Goal: Task Accomplishment & Management: Manage account settings

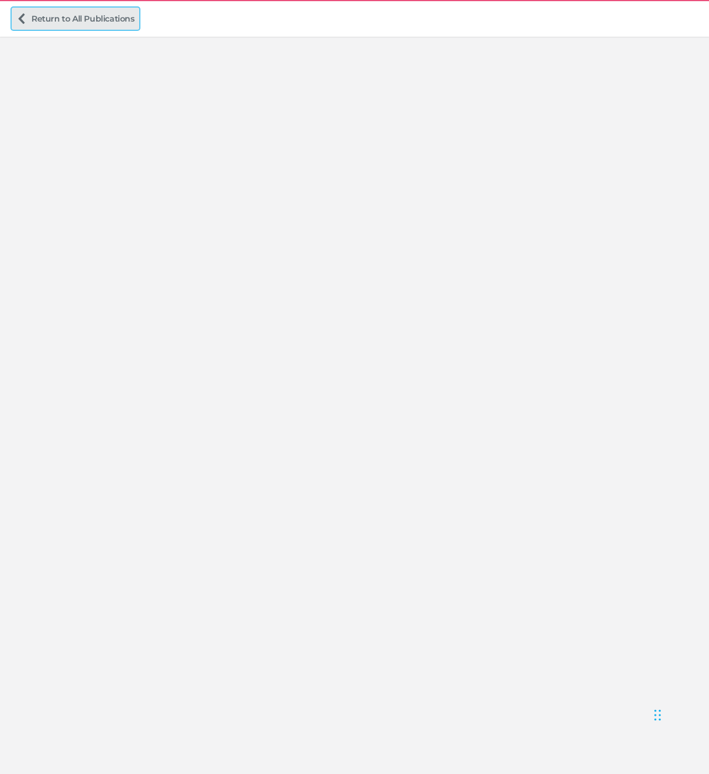
click at [72, 12] on link "Return to All Publications" at bounding box center [76, 19] width 128 height 22
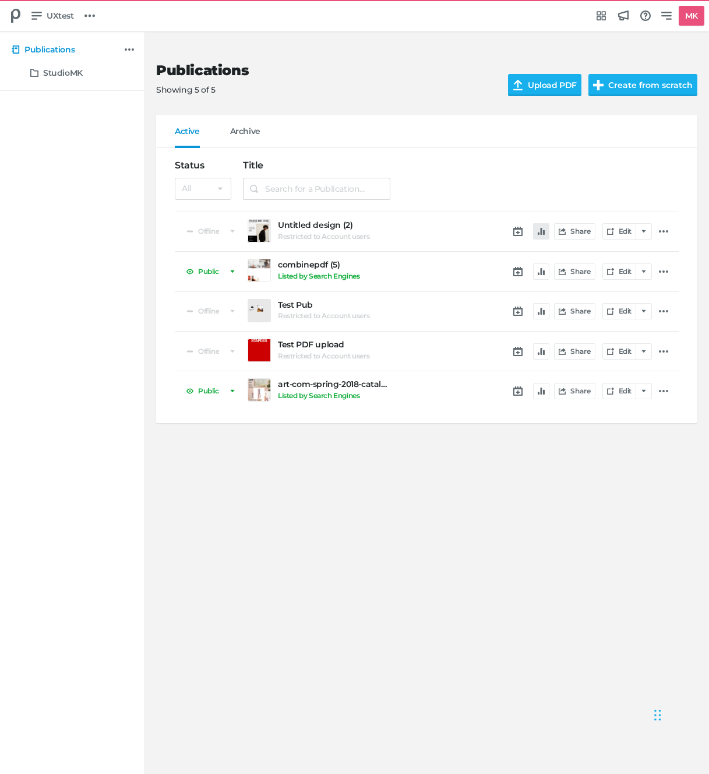
click at [537, 237] on button "button" at bounding box center [541, 231] width 16 height 16
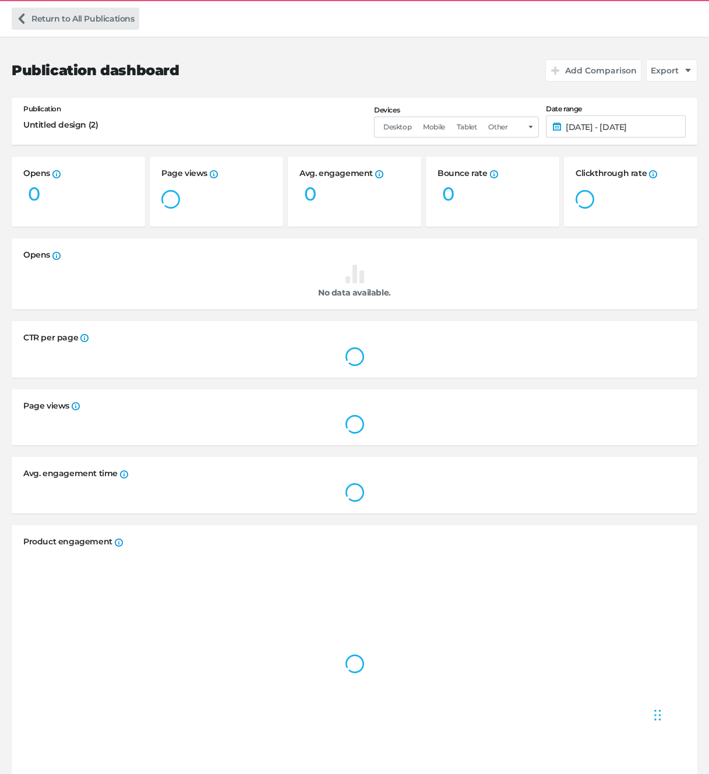
click at [45, 26] on link "Return to All Publications" at bounding box center [76, 19] width 128 height 22
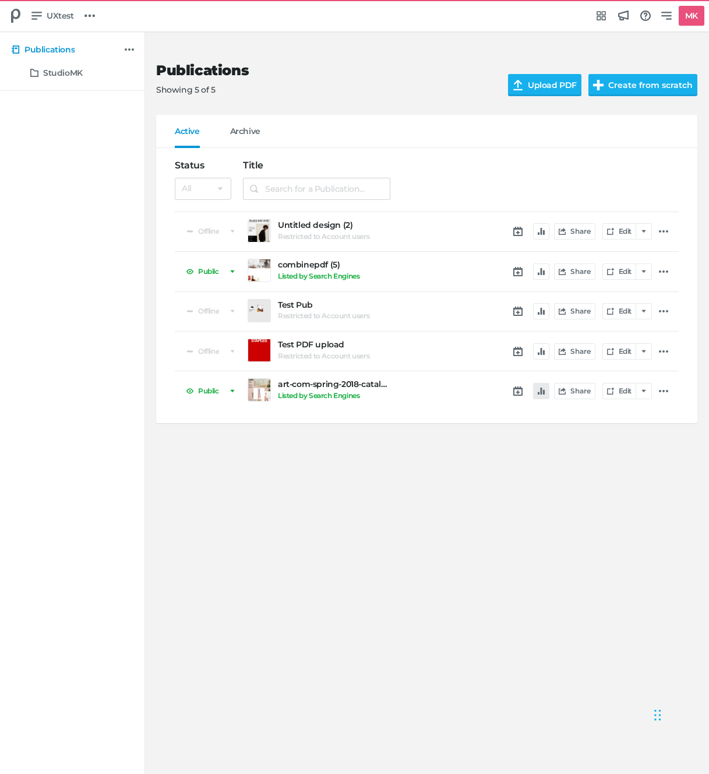
click at [542, 388] on icon "button" at bounding box center [541, 390] width 7 height 7
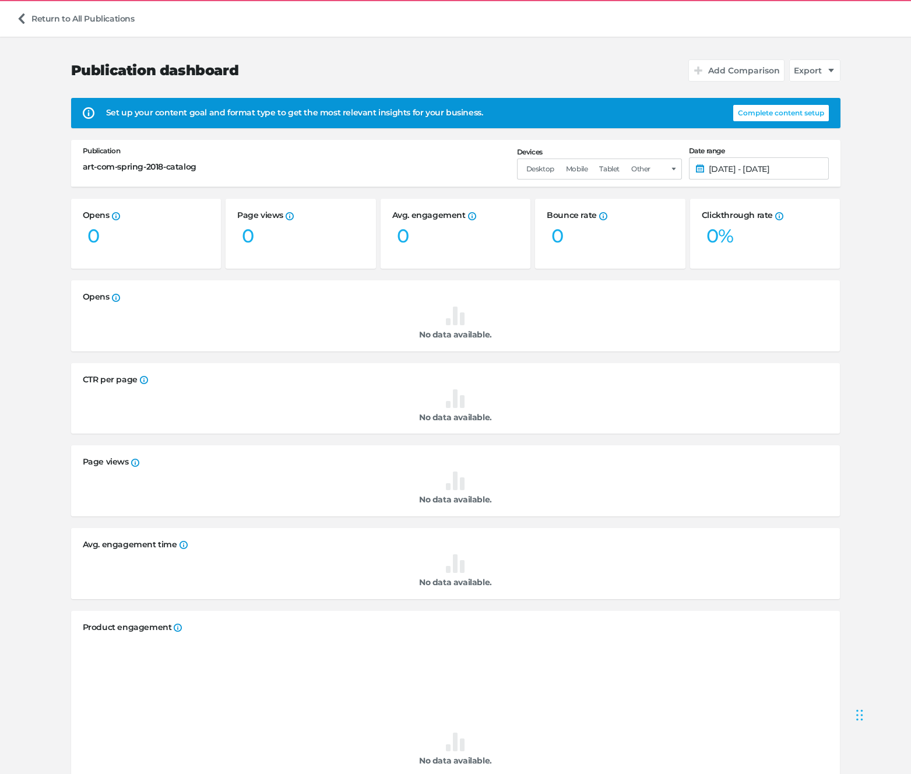
click at [709, 115] on button "Complete content setup" at bounding box center [781, 113] width 96 height 16
select select "sp"
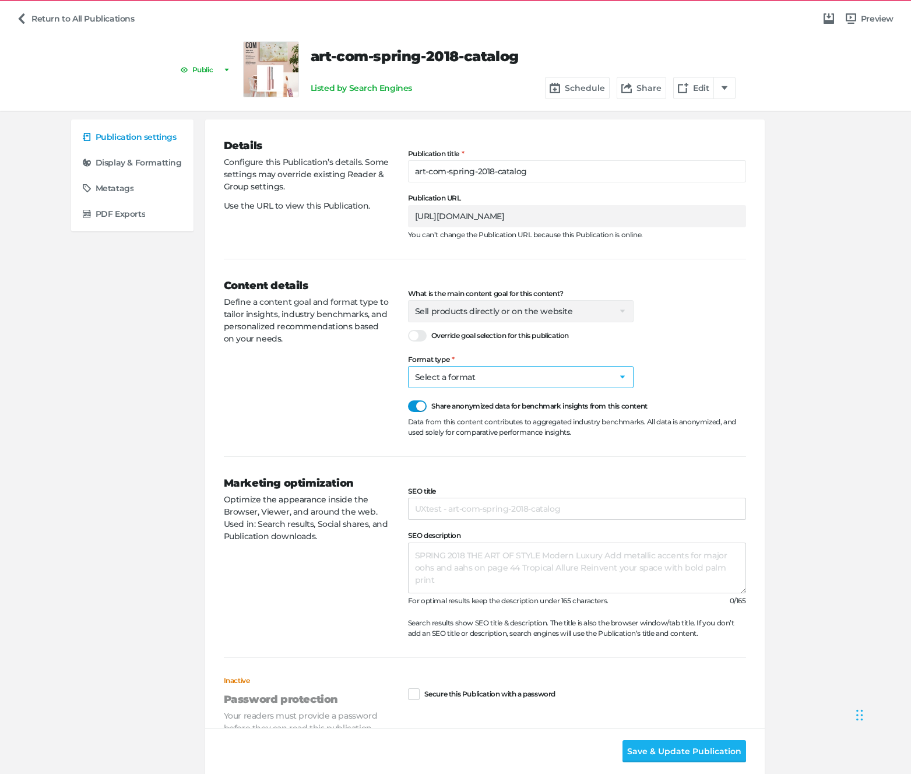
click at [445, 380] on select "Select a format Catalog Flyer Lookbook Magazine Brochure Social post" at bounding box center [520, 377] width 225 height 22
click at [25, 18] on icon at bounding box center [21, 18] width 10 height 10
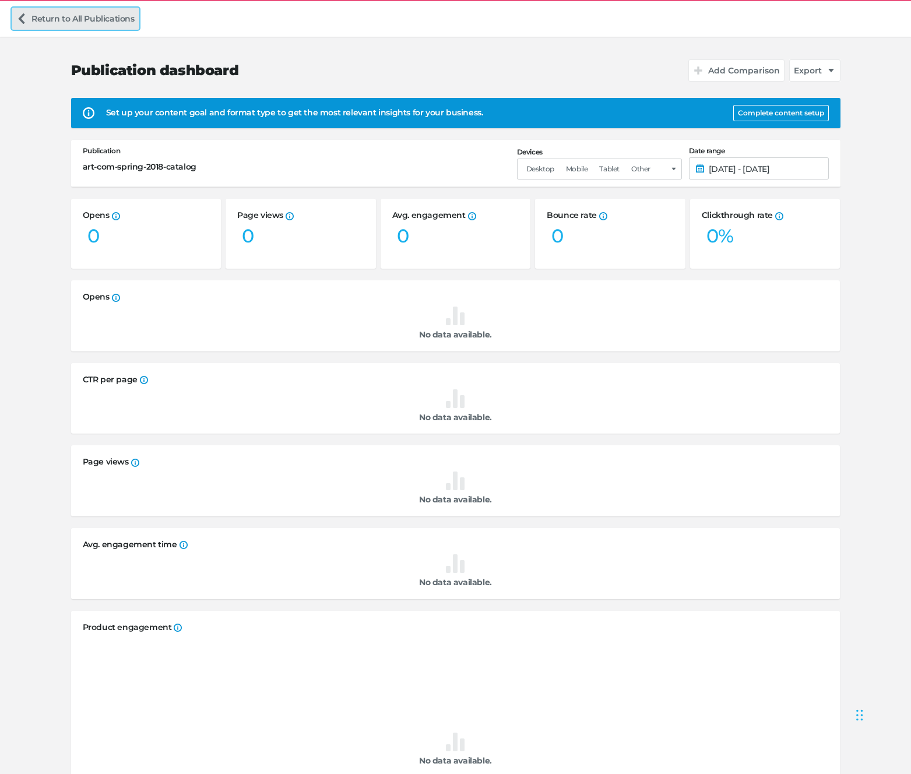
click at [107, 13] on link "Return to All Publications" at bounding box center [76, 19] width 128 height 22
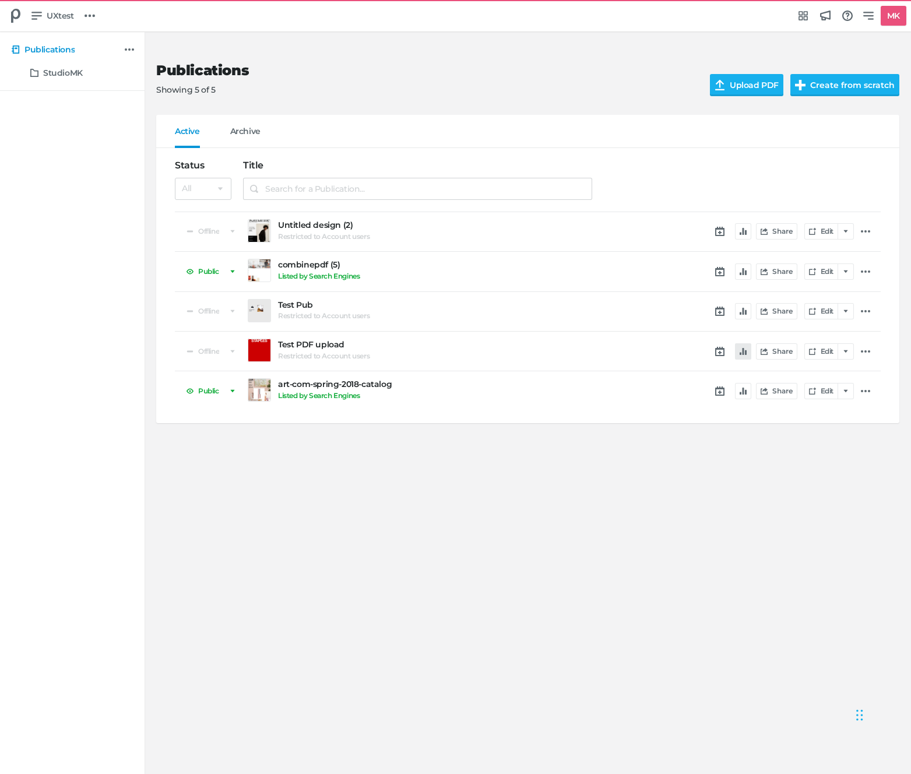
click at [742, 355] on button "button" at bounding box center [743, 351] width 16 height 16
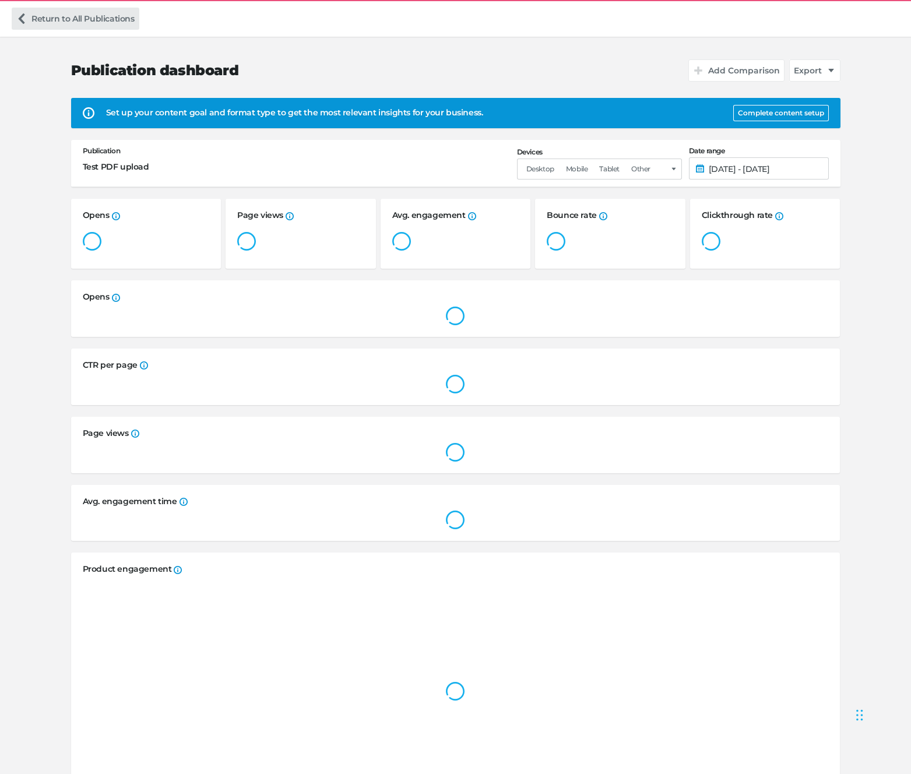
click at [109, 22] on link "Return to All Publications" at bounding box center [76, 19] width 128 height 22
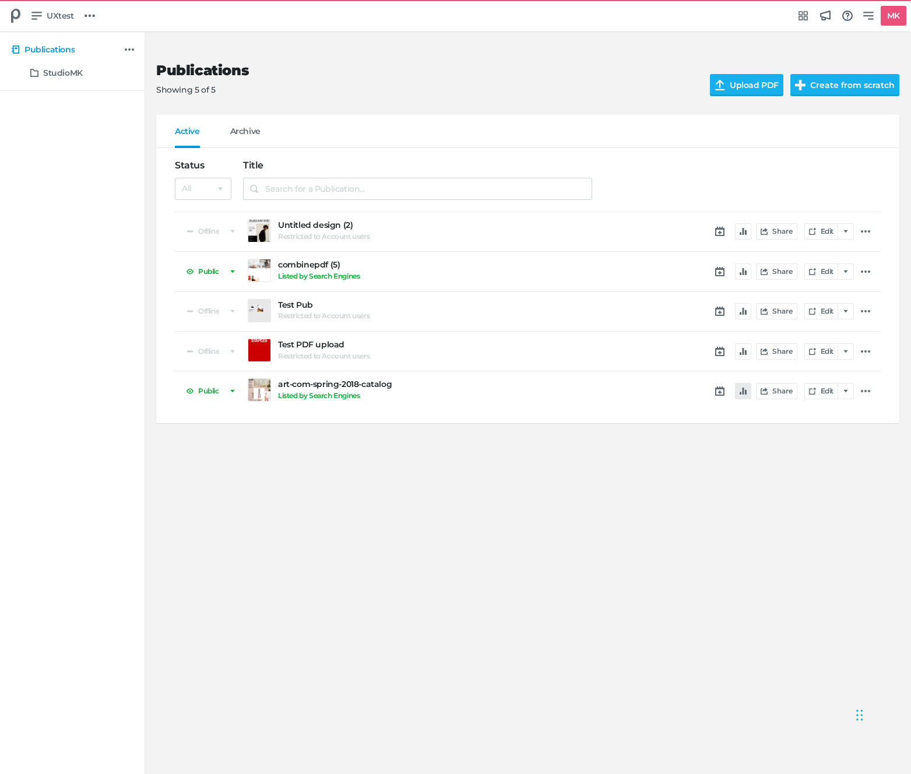
click at [742, 388] on icon "button" at bounding box center [742, 390] width 7 height 7
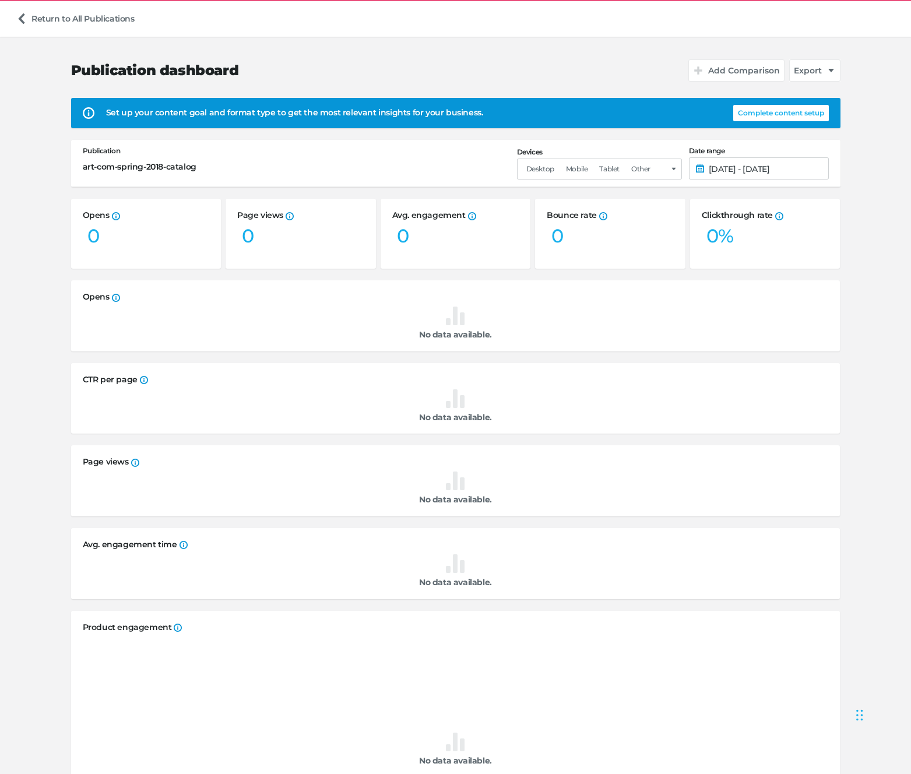
click at [783, 108] on button "Complete content setup" at bounding box center [781, 113] width 96 height 16
select select "sp"
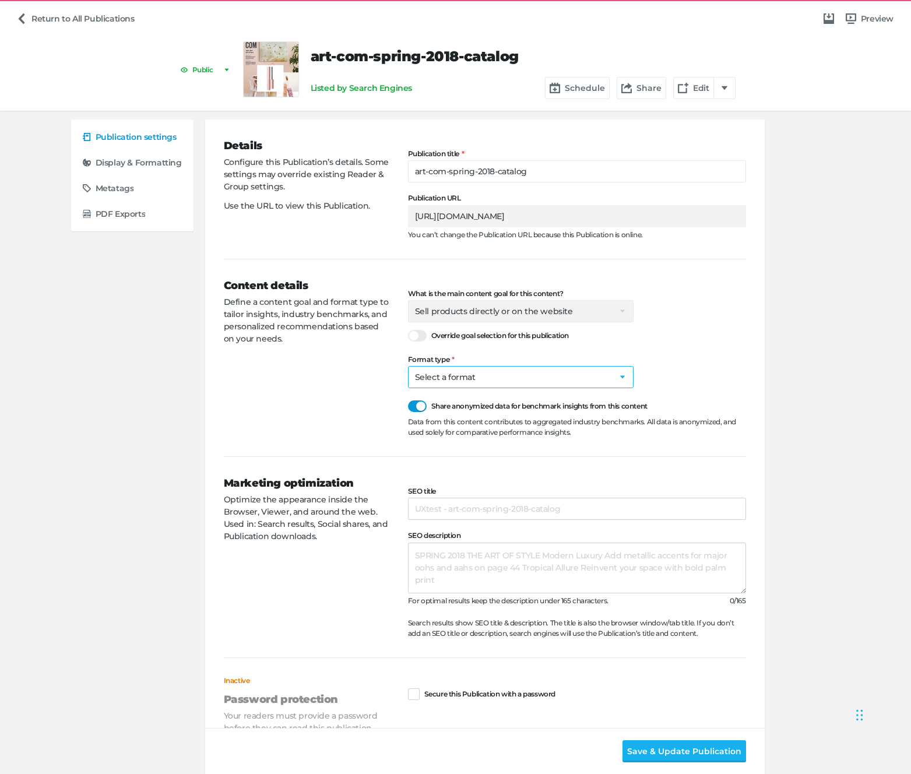
click at [532, 374] on select "Select a format Catalog Flyer Lookbook Magazine Brochure Social post" at bounding box center [520, 377] width 225 height 22
click at [446, 383] on select "Select a format Catalog Flyer Lookbook Magazine Brochure Social post" at bounding box center [520, 377] width 225 height 22
select select "ma"
click at [266, 413] on div "Content details Define a content goal and format type to tailor insights, indus…" at bounding box center [316, 358] width 184 height 160
click at [651, 748] on span "Save & Update Publication" at bounding box center [684, 751] width 114 height 13
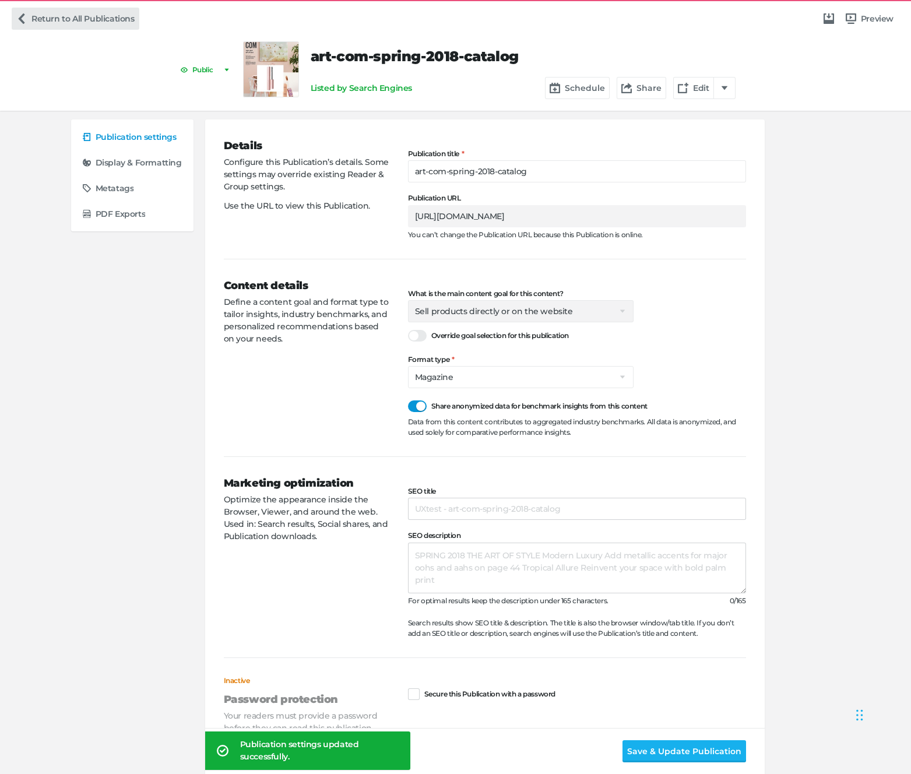
click at [66, 22] on link "Return to All Publications" at bounding box center [76, 19] width 128 height 22
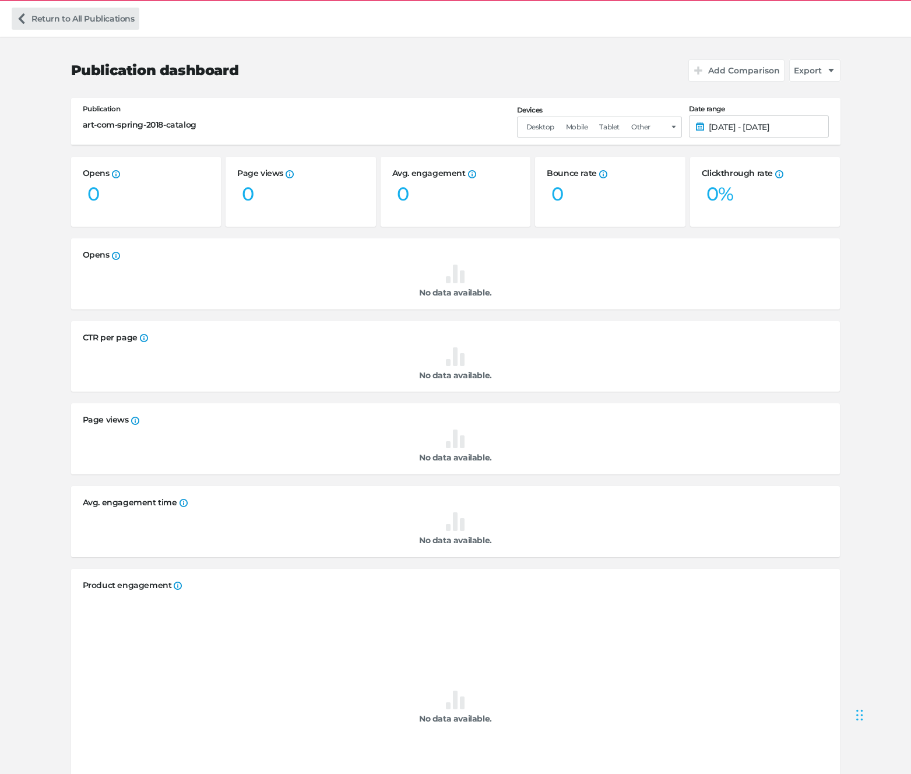
click at [47, 13] on link "Return to All Publications" at bounding box center [76, 19] width 128 height 22
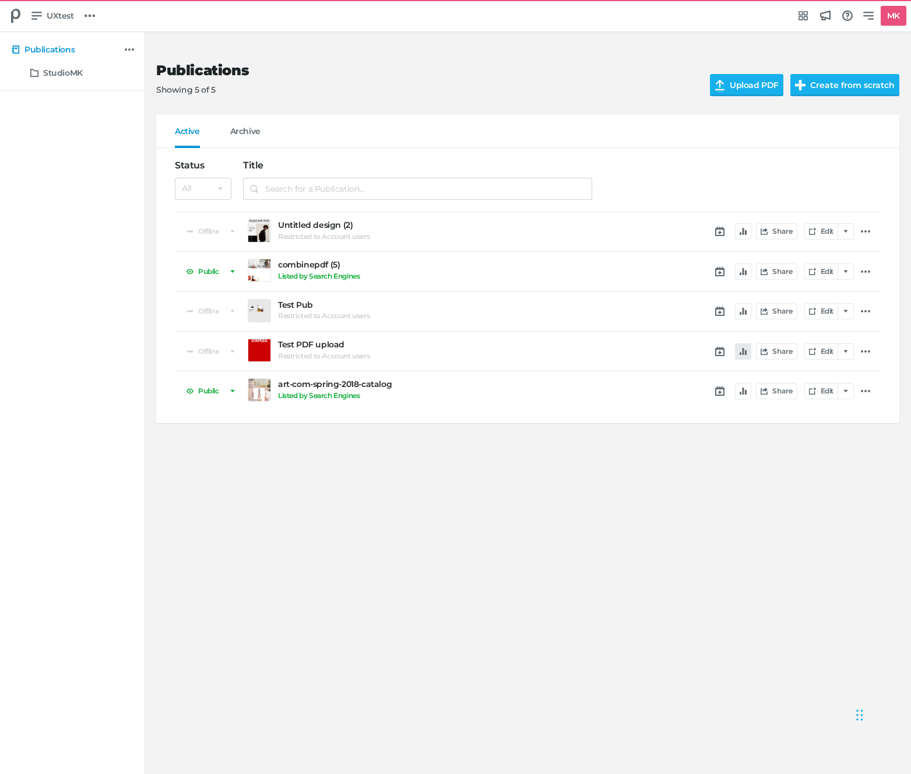
click at [745, 351] on button "button" at bounding box center [743, 351] width 16 height 16
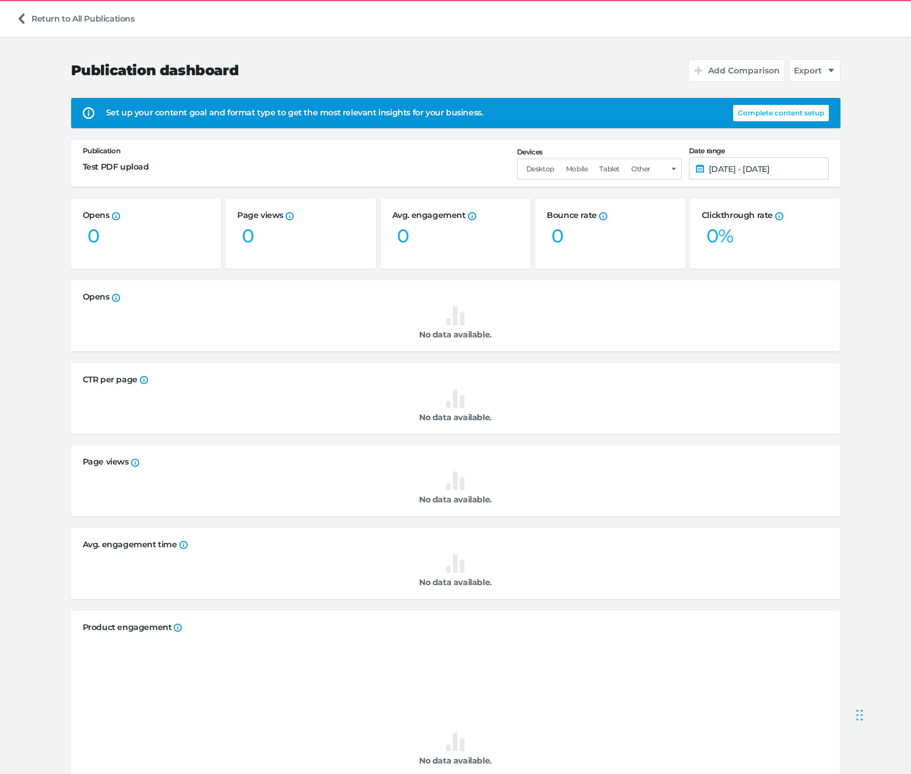
click at [773, 117] on button "Complete content setup" at bounding box center [781, 113] width 96 height 16
select select "sp"
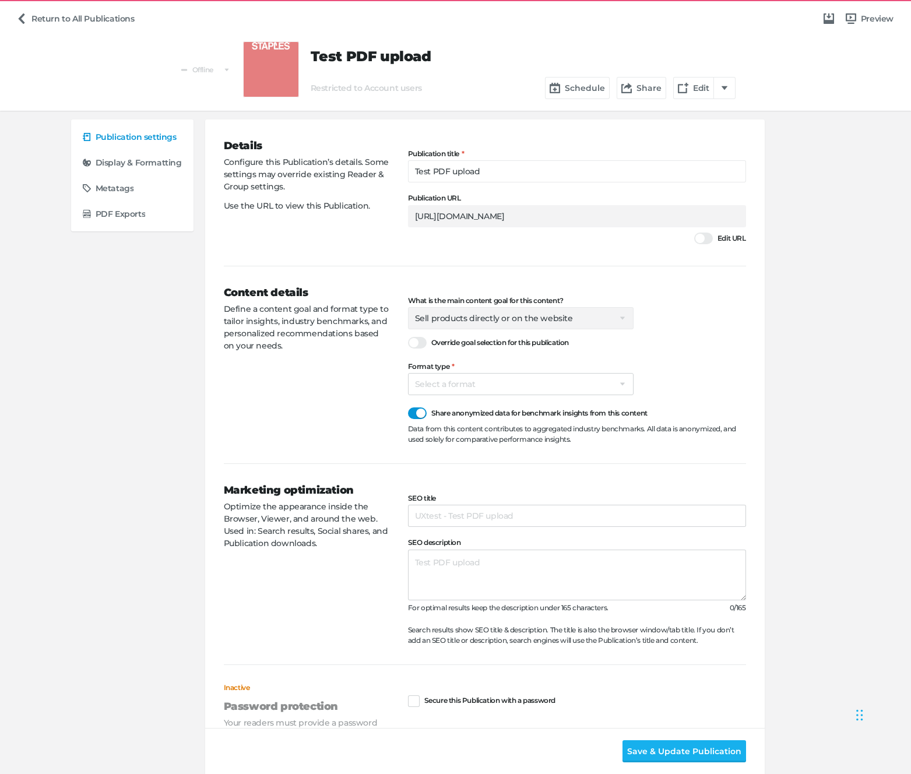
click at [261, 375] on div "Content details Define a content goal and format type to tailor insights, indus…" at bounding box center [316, 365] width 184 height 160
click at [413, 347] on div at bounding box center [417, 343] width 19 height 12
click at [408, 336] on input "Override goal selection for this publication" at bounding box center [408, 336] width 0 height 0
click at [457, 325] on select "Select a goal Sell products directly or on the website Promote physical store/d…" at bounding box center [520, 318] width 225 height 22
click at [567, 320] on select "Select a goal Sell products directly or on the website Promote physical store/d…" at bounding box center [520, 318] width 225 height 22
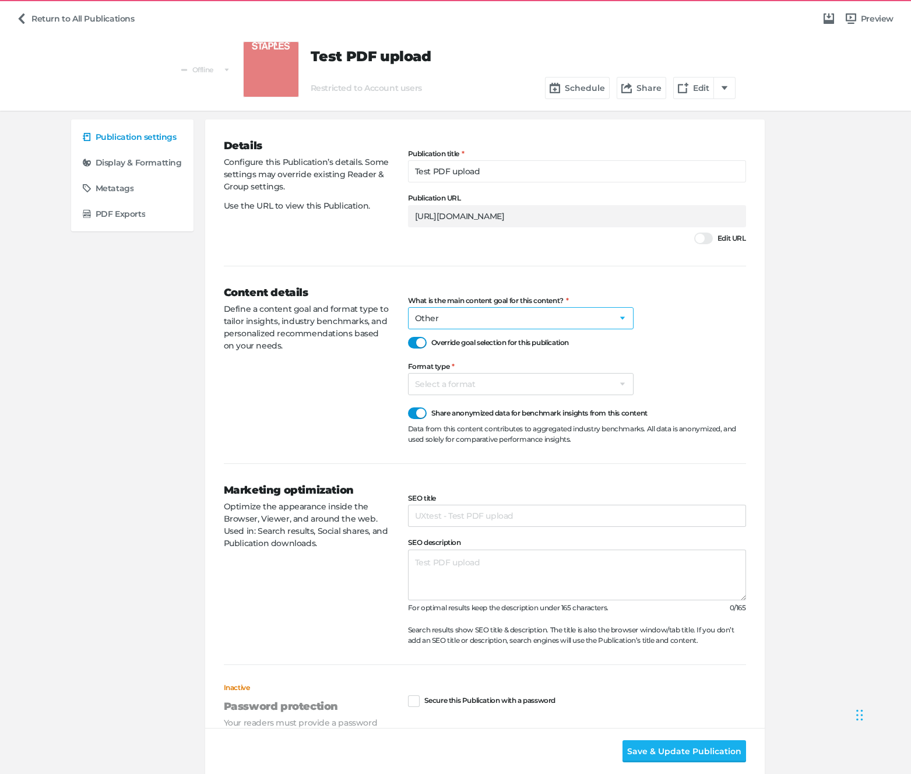
click at [446, 322] on select "Select a goal Sell products directly or on the website Promote physical store/d…" at bounding box center [520, 318] width 225 height 22
select select "pp"
click at [657, 757] on button "Save & Update Publication" at bounding box center [684, 751] width 124 height 22
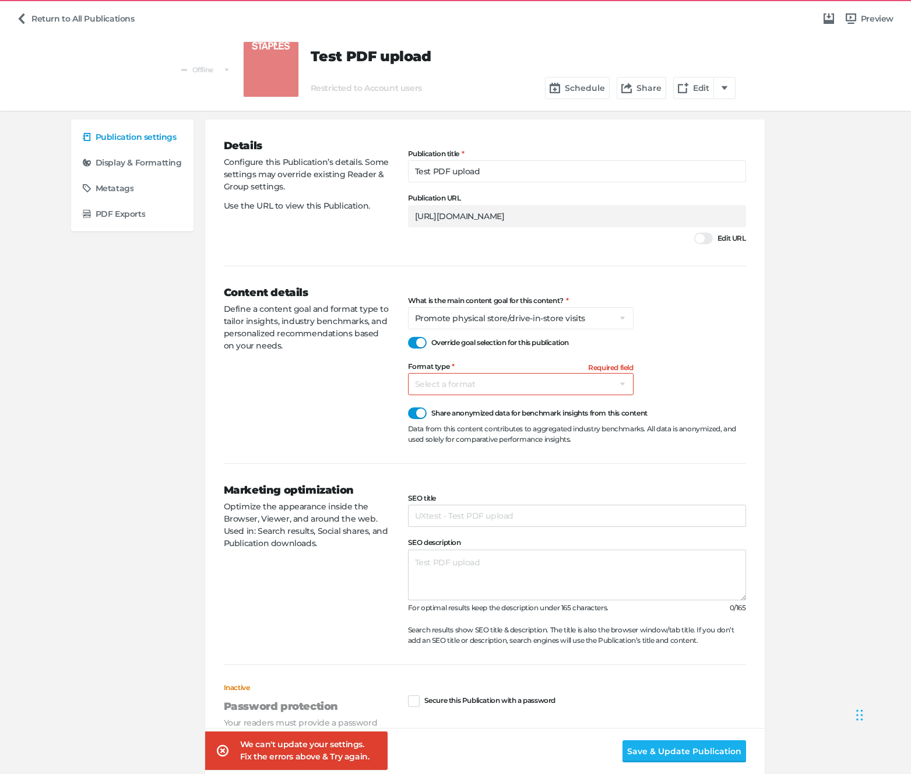
click at [334, 406] on div "Content details Define a content goal and format type to tailor insights, indus…" at bounding box center [316, 365] width 184 height 160
click at [445, 389] on select "Select a format Catalog Flyer Lookbook Magazine Brochure Social post" at bounding box center [520, 384] width 225 height 22
select select "br"
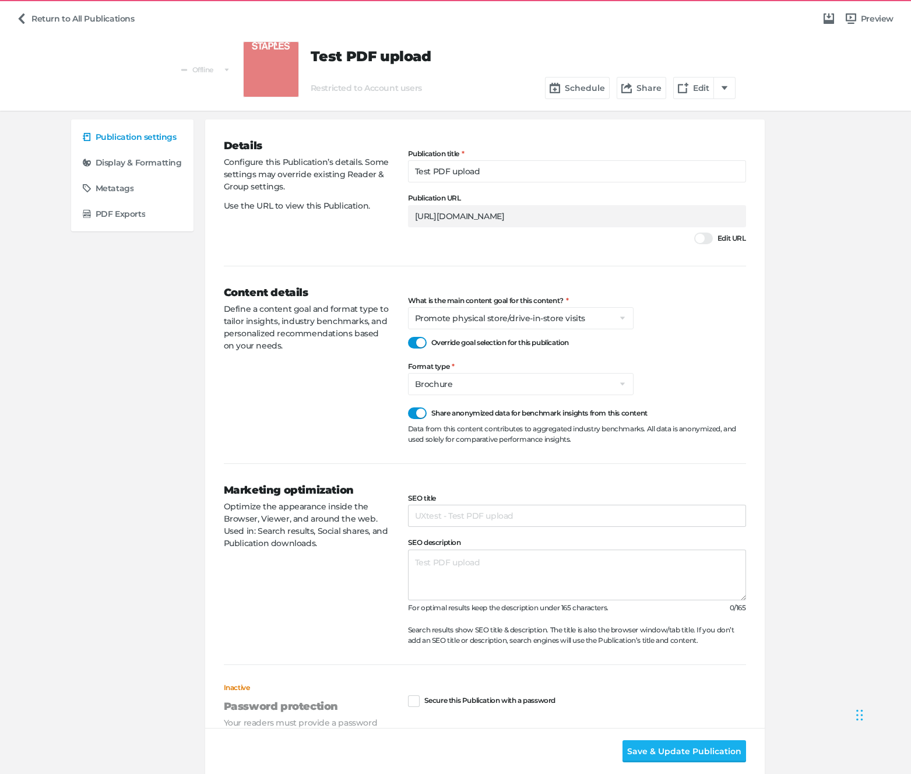
click at [776, 429] on div "Publication settings Display & Formatting Metatags PDF Exports Details Configur…" at bounding box center [455, 589] width 769 height 940
click at [649, 753] on span "Save & Update Publication" at bounding box center [684, 751] width 114 height 13
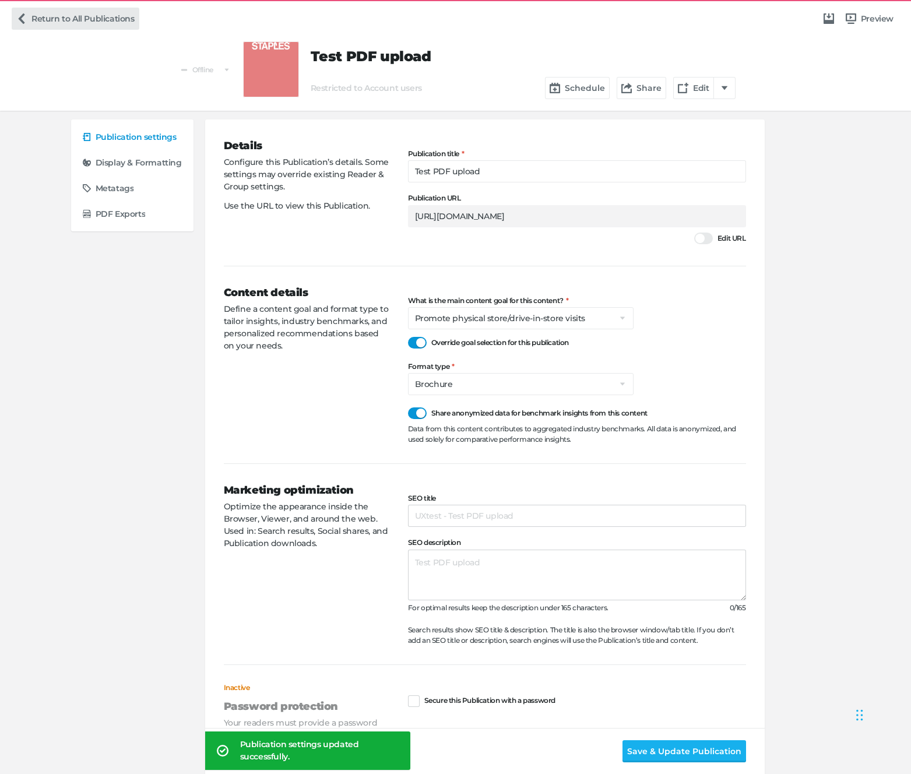
click at [84, 18] on link "Return to All Publications" at bounding box center [76, 19] width 128 height 22
